Goal: Task Accomplishment & Management: Manage account settings

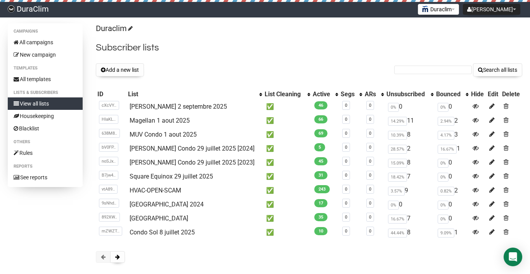
click at [125, 71] on button "Add a new list" at bounding box center [120, 69] width 48 height 13
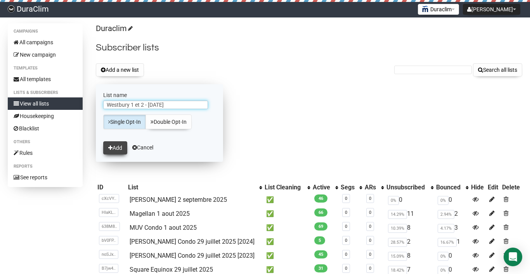
type input "Westbury 1 et 2 - [DATE]"
click at [120, 150] on button "Add" at bounding box center [115, 147] width 24 height 13
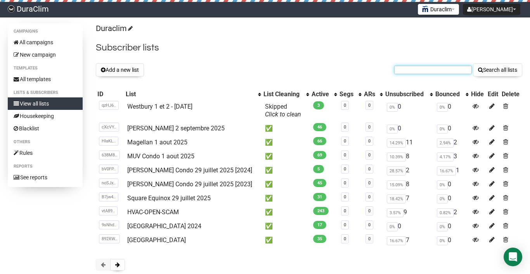
click at [404, 72] on input "text" at bounding box center [433, 70] width 78 height 9
paste input "danmaster911@live.com"
type input "danmaster911@live.com"
click at [473, 63] on button "Search all lists" at bounding box center [497, 69] width 49 height 13
click at [265, 113] on link "Click to clean" at bounding box center [283, 114] width 36 height 7
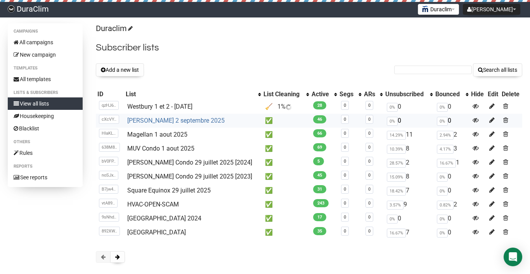
click at [179, 121] on link "[PERSON_NAME] 2 septembre 2025" at bounding box center [175, 120] width 97 height 7
click at [184, 106] on link "Westbury 1 et 2 - [DATE]" at bounding box center [159, 106] width 65 height 7
click at [450, 69] on input "text" at bounding box center [433, 70] width 78 height 9
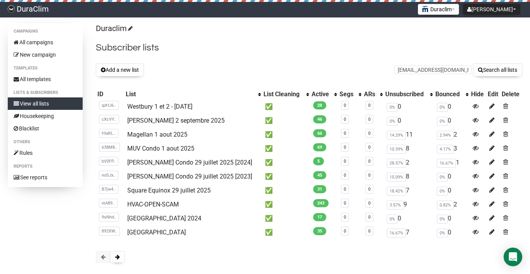
type input "siliasantillo@gmail.com"
click at [473, 63] on button "Search all lists" at bounding box center [497, 69] width 49 height 13
click at [155, 104] on link "Westbury 1 et 2 - [DATE]" at bounding box center [159, 106] width 65 height 7
